Goal: Task Accomplishment & Management: Manage account settings

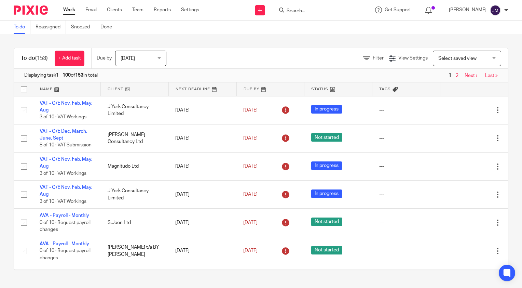
click at [316, 11] on input "Search" at bounding box center [316, 11] width 61 height 6
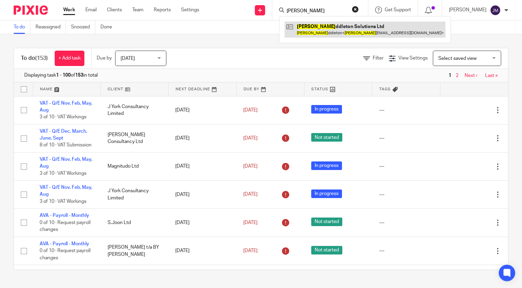
type input "alexis mi"
click at [334, 22] on link at bounding box center [365, 30] width 161 height 16
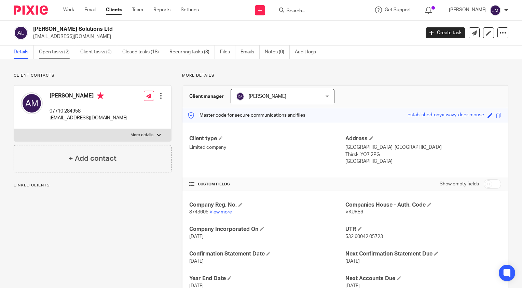
click at [56, 57] on link "Open tasks (2)" at bounding box center [57, 51] width 36 height 13
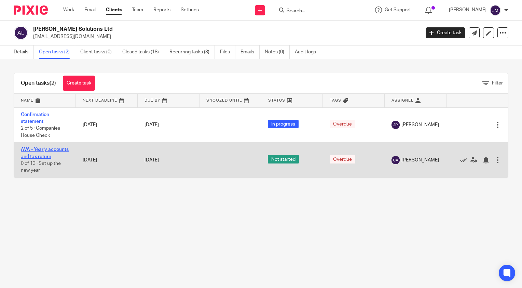
click at [33, 154] on link "AVA - Yearly accounts and tax return" at bounding box center [45, 153] width 48 height 12
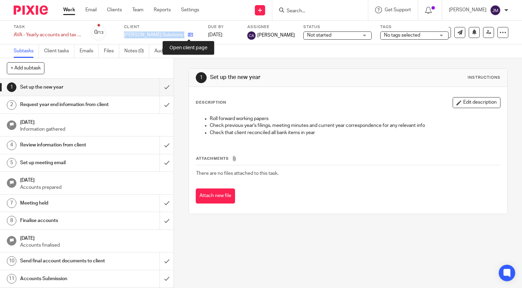
drag, startPoint x: 130, startPoint y: 34, endPoint x: 188, endPoint y: 36, distance: 57.7
click at [188, 36] on div "Task AVA - Yearly accounts and tax return Save AVA - Yearly accounts and tax re…" at bounding box center [220, 32] width 412 height 16
click at [86, 51] on link "Emails" at bounding box center [89, 50] width 19 height 13
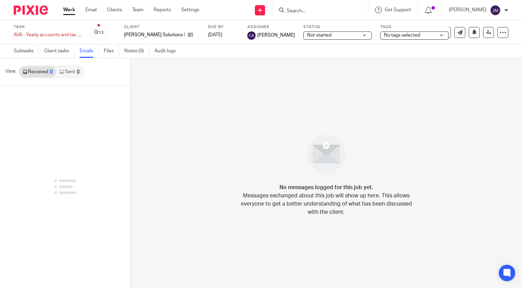
click at [75, 73] on link "Sent 0" at bounding box center [69, 71] width 27 height 11
click at [32, 68] on link "Received 0" at bounding box center [37, 71] width 37 height 11
click at [188, 35] on icon at bounding box center [190, 34] width 5 height 5
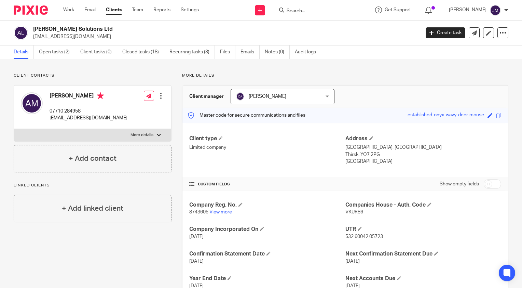
drag, startPoint x: 120, startPoint y: 26, endPoint x: 34, endPoint y: 31, distance: 86.6
click at [34, 31] on h2 "Alexis Middleton Solutions Ltd" at bounding box center [186, 29] width 306 height 7
click at [57, 53] on link "Open tasks (2)" at bounding box center [57, 51] width 36 height 13
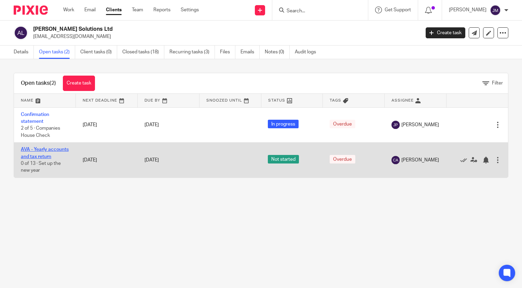
click at [33, 159] on link "AVA - Yearly accounts and tax return" at bounding box center [45, 153] width 48 height 12
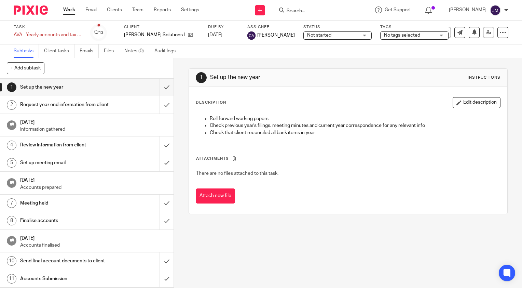
click at [47, 105] on h1 "Request year end information from client" at bounding box center [64, 104] width 88 height 10
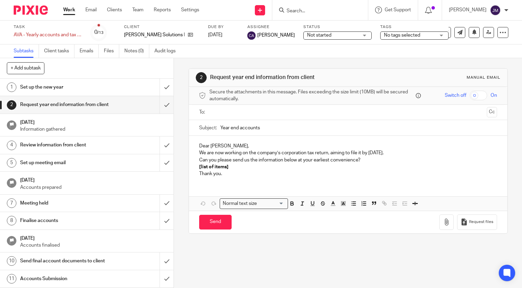
click at [147, 36] on p "Alexis Middleton Solutions Ltd" at bounding box center [154, 34] width 60 height 7
click at [190, 34] on icon at bounding box center [190, 34] width 5 height 5
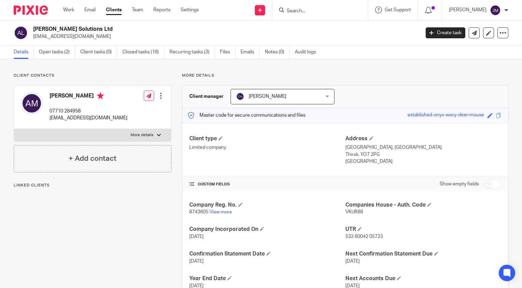
drag, startPoint x: 108, startPoint y: 36, endPoint x: 33, endPoint y: 35, distance: 75.2
click at [33, 35] on p "[EMAIL_ADDRESS][DOMAIN_NAME]" at bounding box center [224, 36] width 382 height 7
copy p "[EMAIL_ADDRESS][DOMAIN_NAME]"
click at [324, 12] on input "Search" at bounding box center [316, 11] width 61 height 6
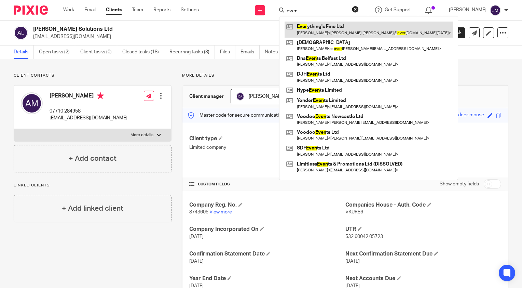
type input "ever"
click at [331, 28] on link at bounding box center [369, 30] width 168 height 16
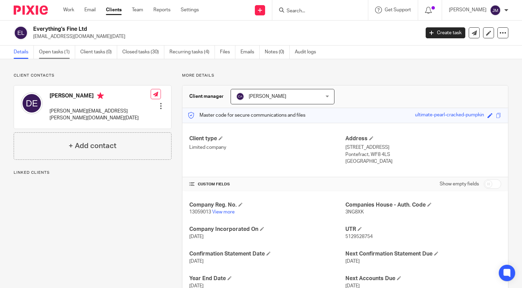
click at [66, 55] on link "Open tasks (1)" at bounding box center [57, 51] width 36 height 13
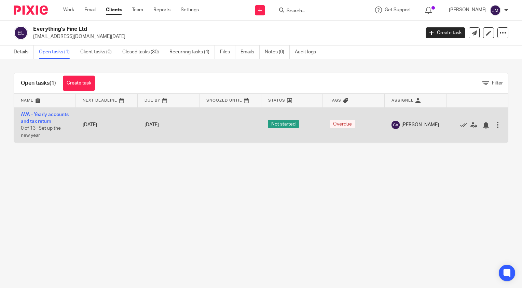
click at [39, 116] on td "AVA - Yearly accounts and tax return 0 of 13 · Set up the new year" at bounding box center [45, 124] width 62 height 35
click at [37, 120] on link "AVA - Yearly accounts and tax return" at bounding box center [45, 118] width 48 height 12
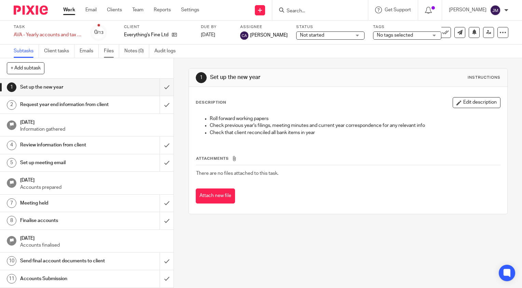
click at [109, 55] on link "Files" at bounding box center [111, 50] width 15 height 13
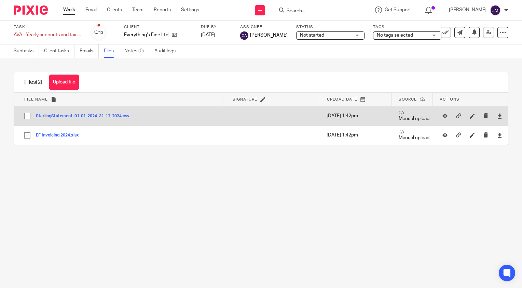
click at [25, 114] on input "checkbox" at bounding box center [27, 115] width 13 height 13
checkbox input "true"
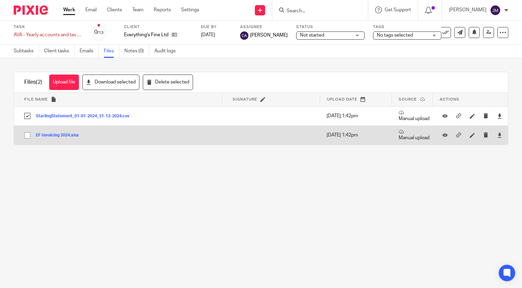
click at [27, 135] on input "checkbox" at bounding box center [27, 135] width 13 height 13
checkbox input "true"
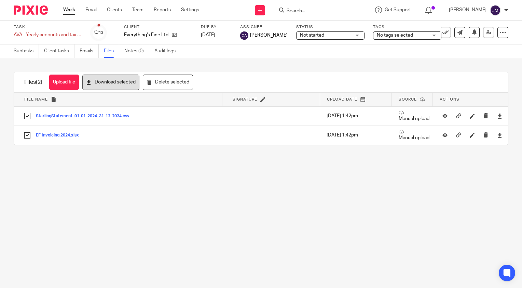
click at [107, 86] on button "Download selected" at bounding box center [110, 81] width 57 height 15
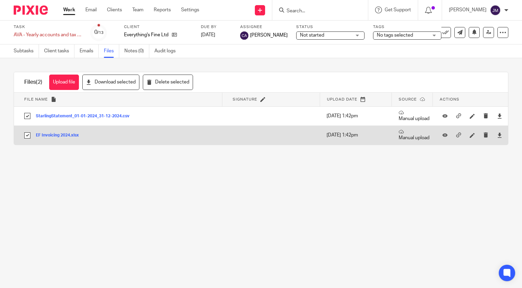
click at [199, 133] on td "EF Invoicing 2024.xlsx EF Invoicing 2024 Save" at bounding box center [118, 134] width 208 height 19
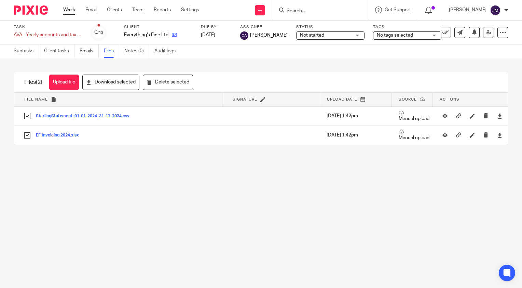
click at [171, 36] on link at bounding box center [172, 34] width 9 height 7
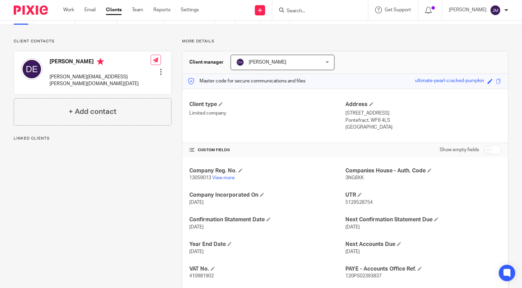
scroll to position [68, 0]
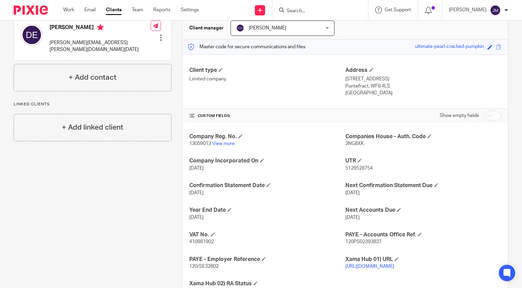
click at [198, 239] on span "410981902" at bounding box center [201, 241] width 25 height 5
copy span "410981902"
